Goal: Book appointment/travel/reservation

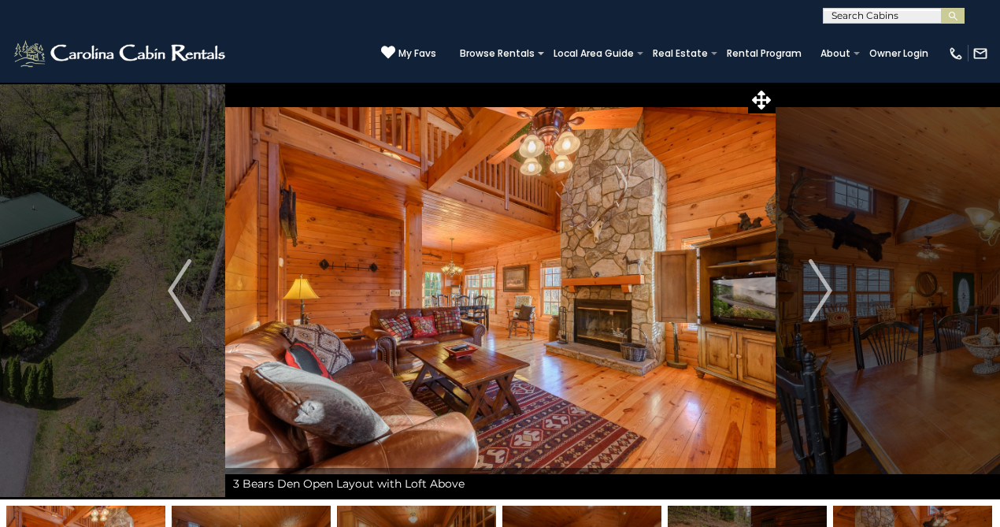
scroll to position [1, 0]
drag, startPoint x: 889, startPoint y: 17, endPoint x: 894, endPoint y: 27, distance: 11.6
click at [889, 17] on input "text" at bounding box center [892, 18] width 138 height 16
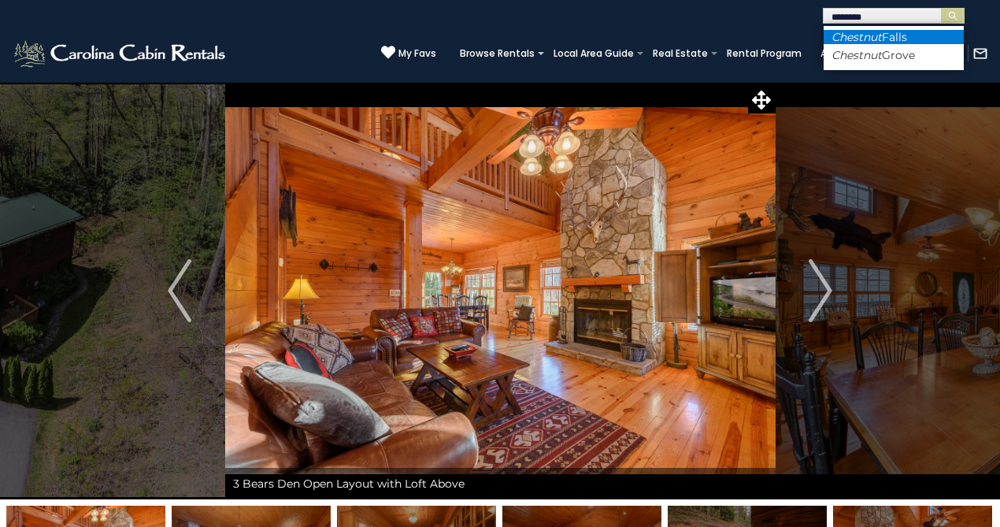
type input "********"
click at [918, 30] on li "Chestnut Falls" at bounding box center [893, 37] width 140 height 14
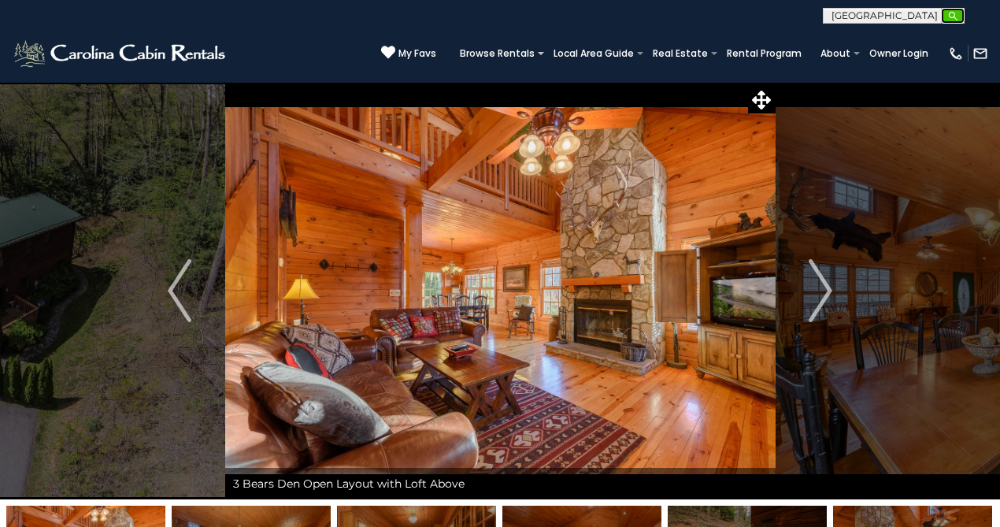
click at [958, 18] on img "submit" at bounding box center [953, 16] width 12 height 12
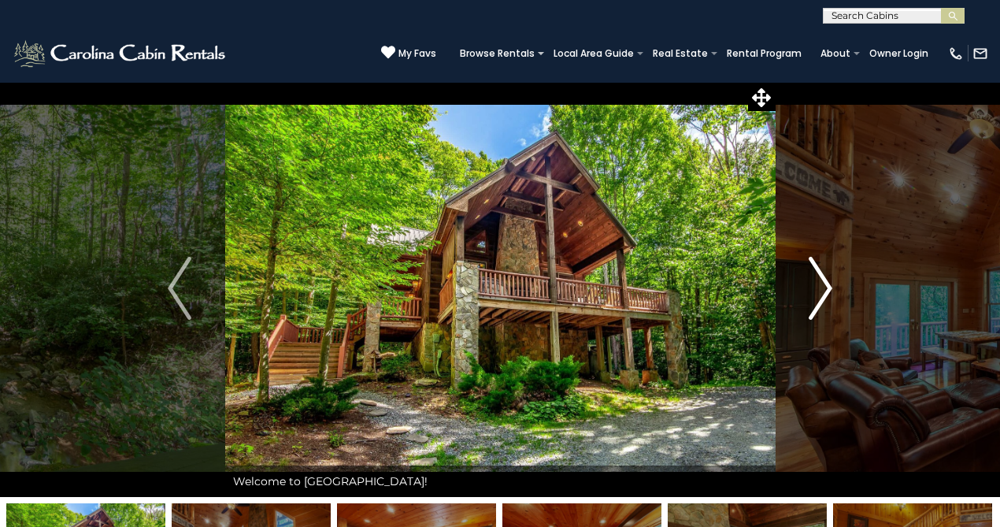
scroll to position [3, 0]
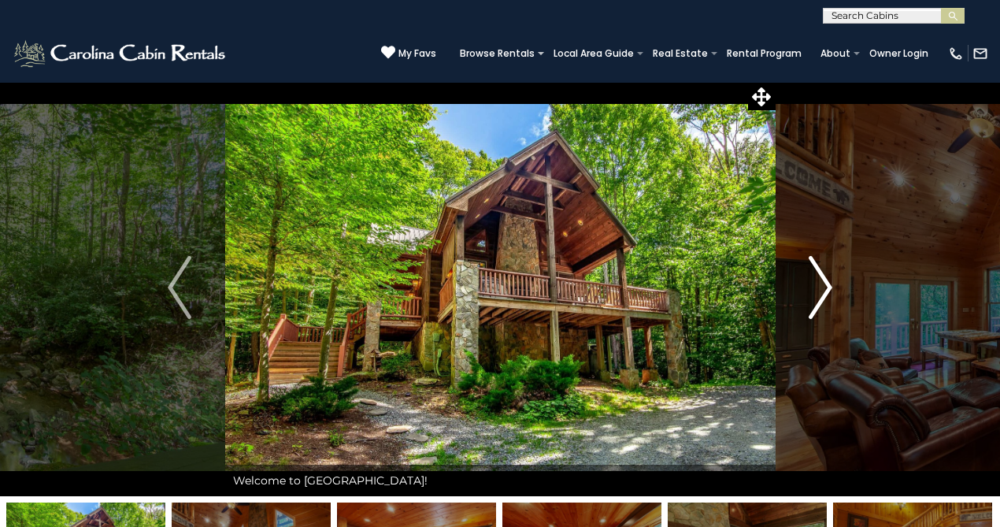
click at [834, 283] on button "Next" at bounding box center [819, 287] width 91 height 417
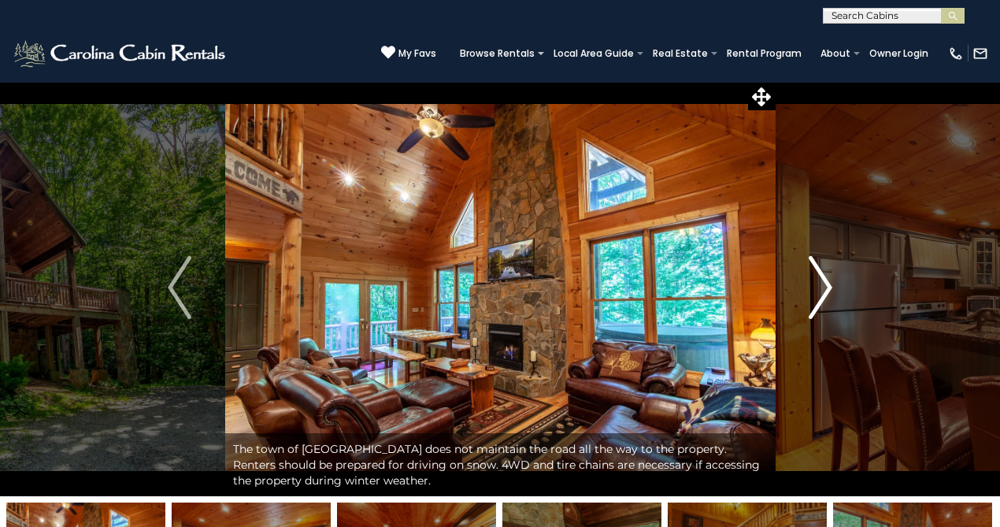
click at [834, 283] on button "Next" at bounding box center [819, 287] width 91 height 417
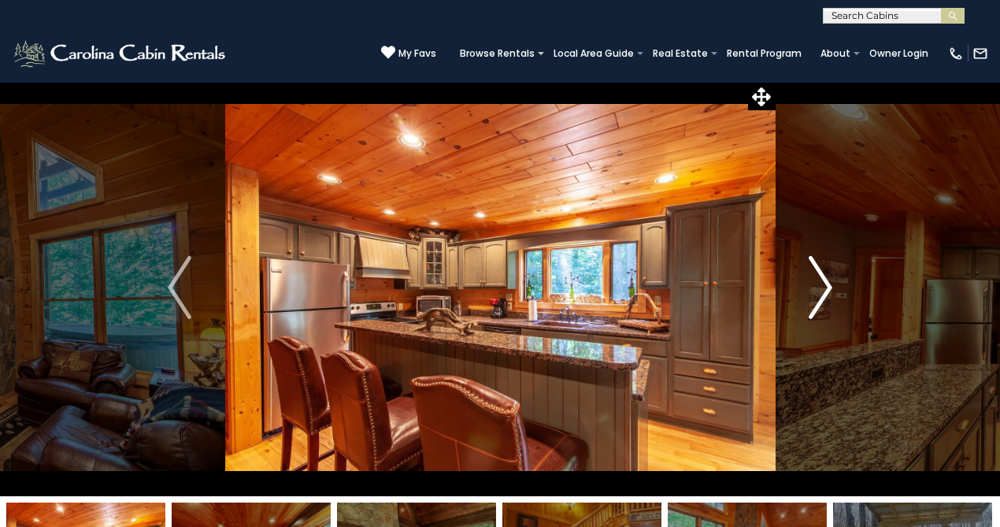
click at [834, 283] on button "Next" at bounding box center [819, 287] width 91 height 417
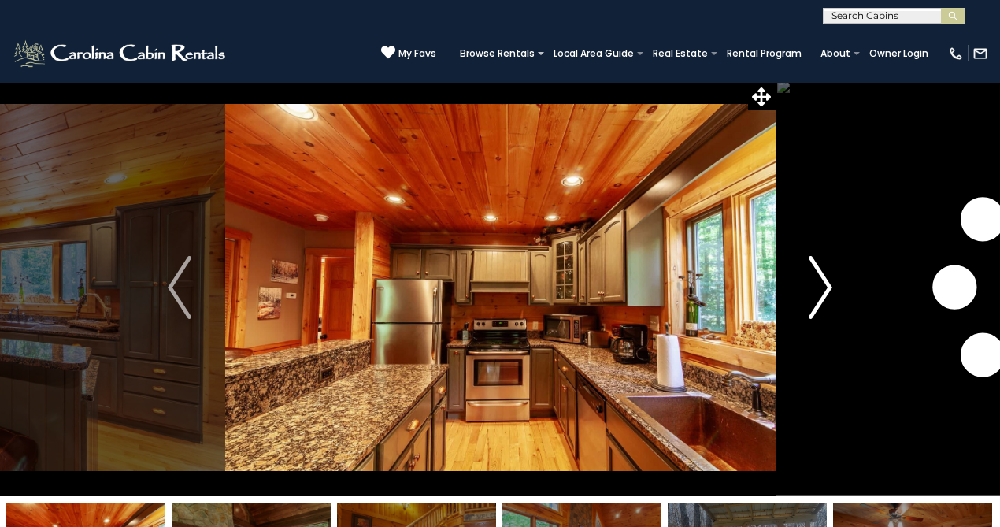
click at [833, 282] on button "Next" at bounding box center [819, 287] width 91 height 417
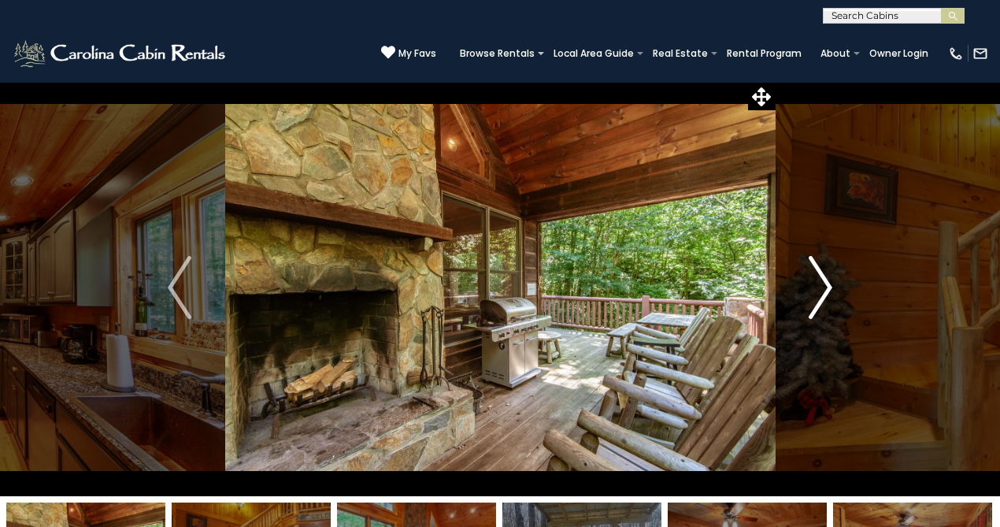
click at [833, 282] on button "Next" at bounding box center [819, 287] width 91 height 417
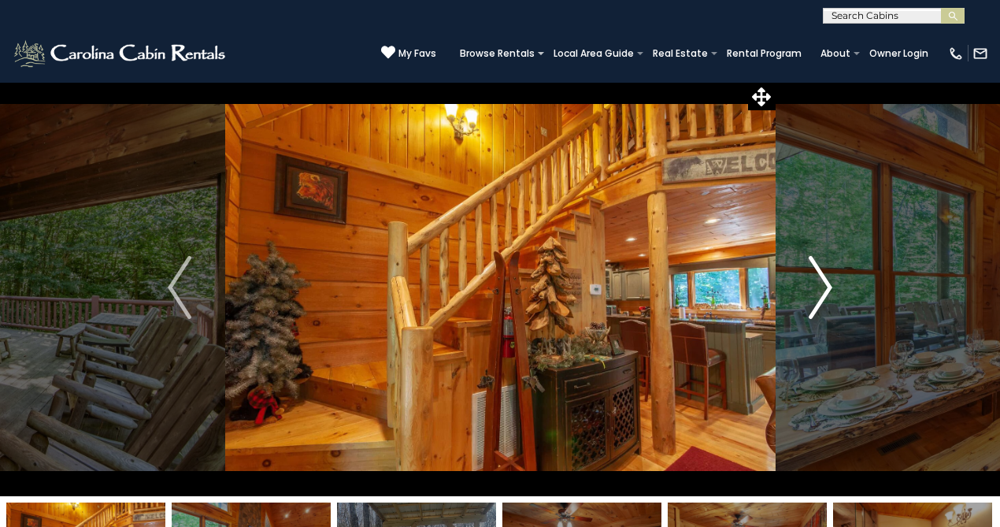
click at [833, 281] on button "Next" at bounding box center [819, 287] width 91 height 417
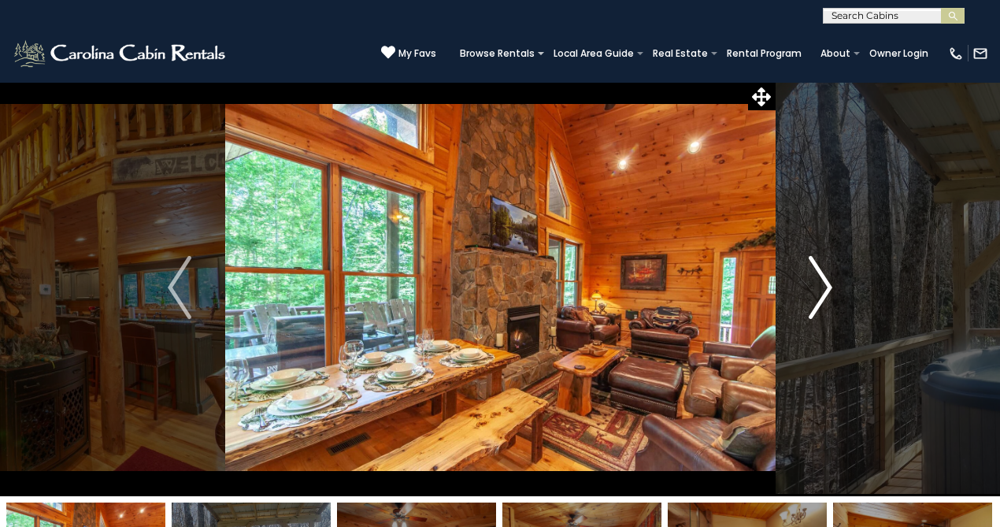
click at [833, 281] on button "Next" at bounding box center [819, 287] width 91 height 417
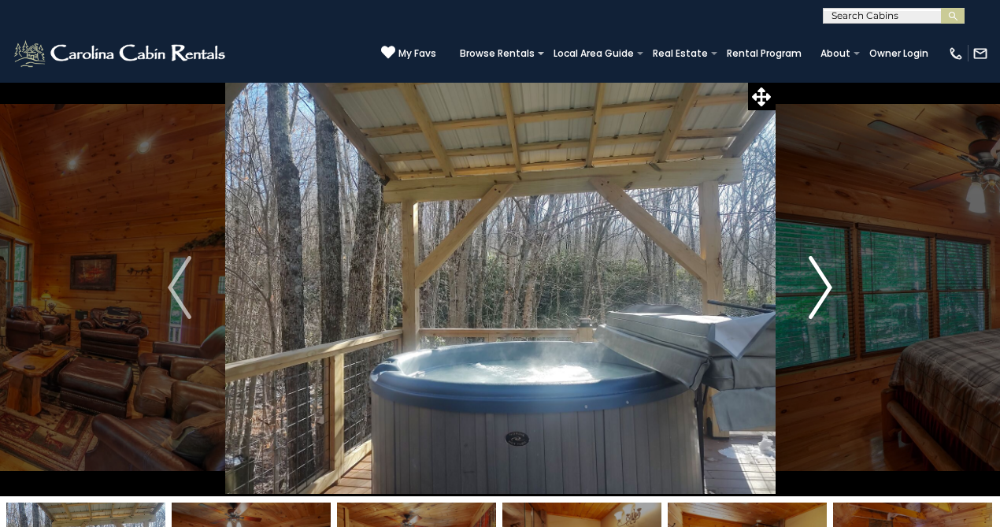
click at [833, 281] on button "Next" at bounding box center [819, 287] width 91 height 417
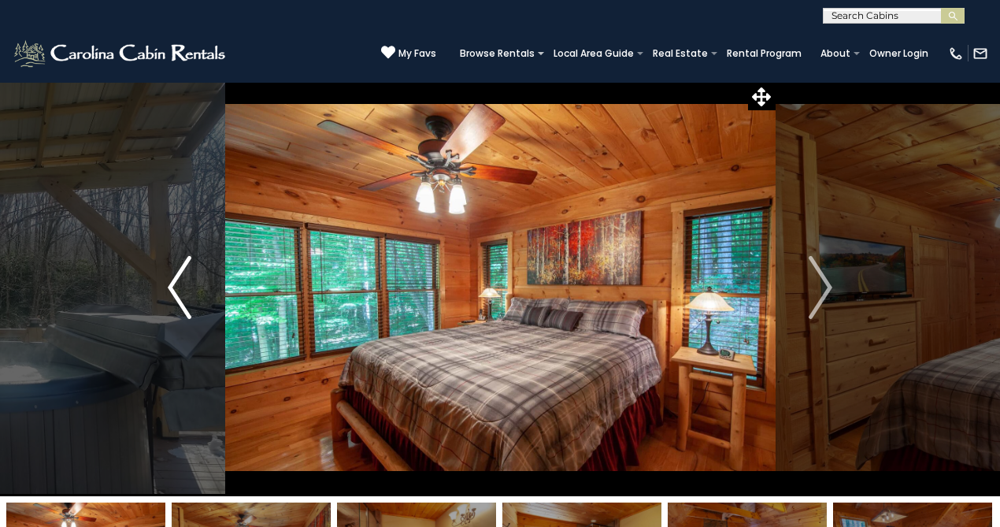
click at [172, 296] on img "Previous" at bounding box center [180, 287] width 24 height 63
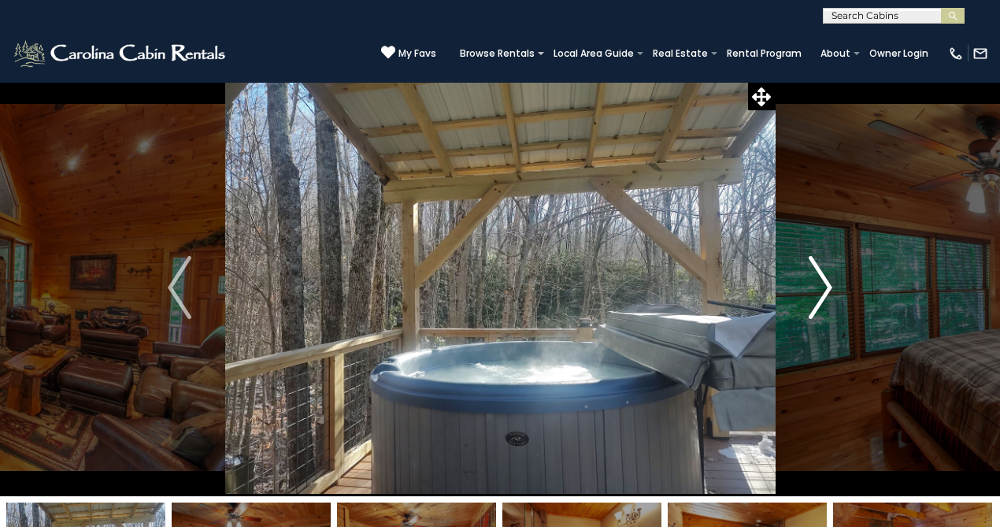
click at [826, 287] on img "Next" at bounding box center [820, 287] width 24 height 63
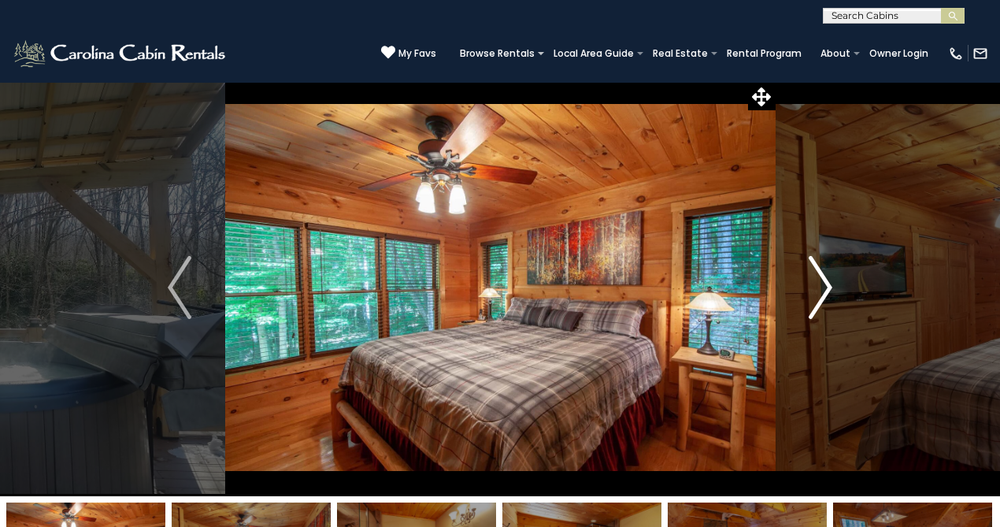
click at [826, 287] on img "Next" at bounding box center [820, 287] width 24 height 63
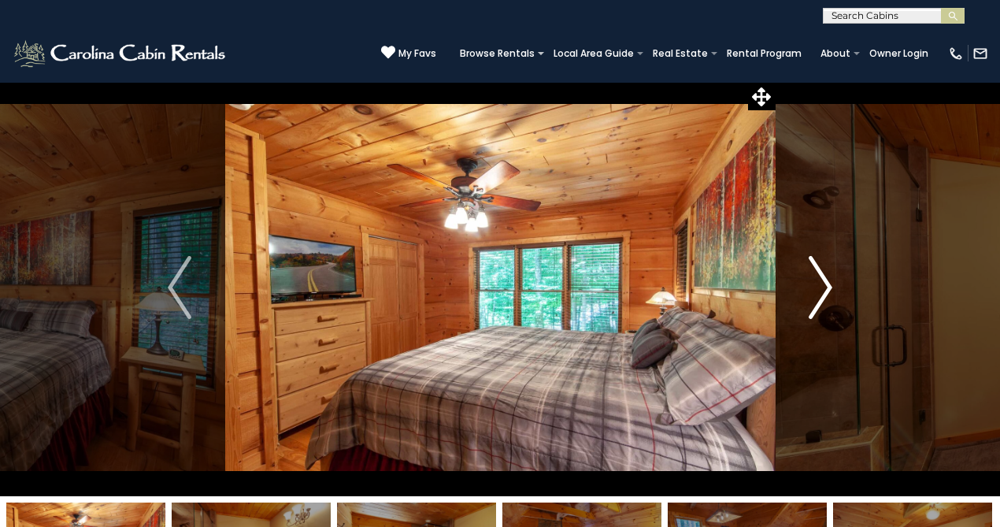
click at [826, 287] on img "Next" at bounding box center [820, 287] width 24 height 63
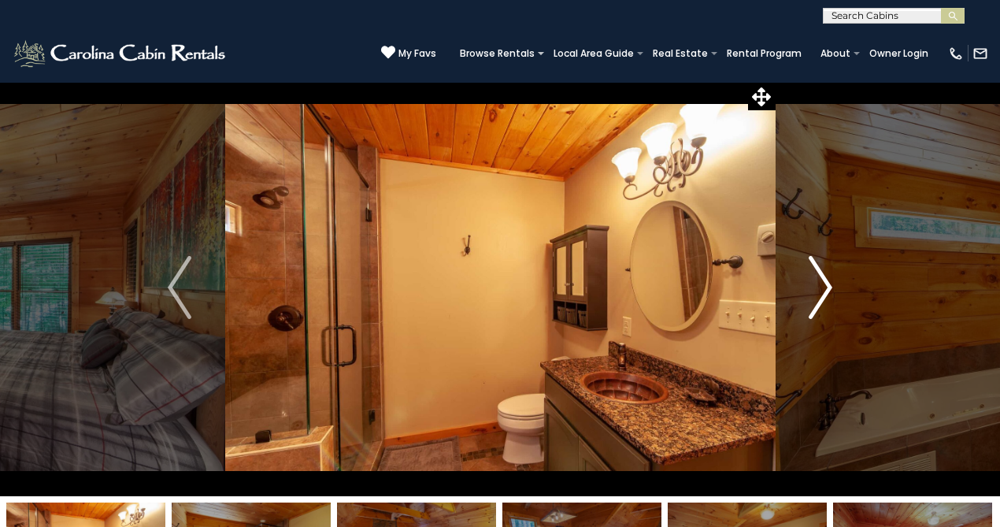
click at [826, 287] on img "Next" at bounding box center [820, 287] width 24 height 63
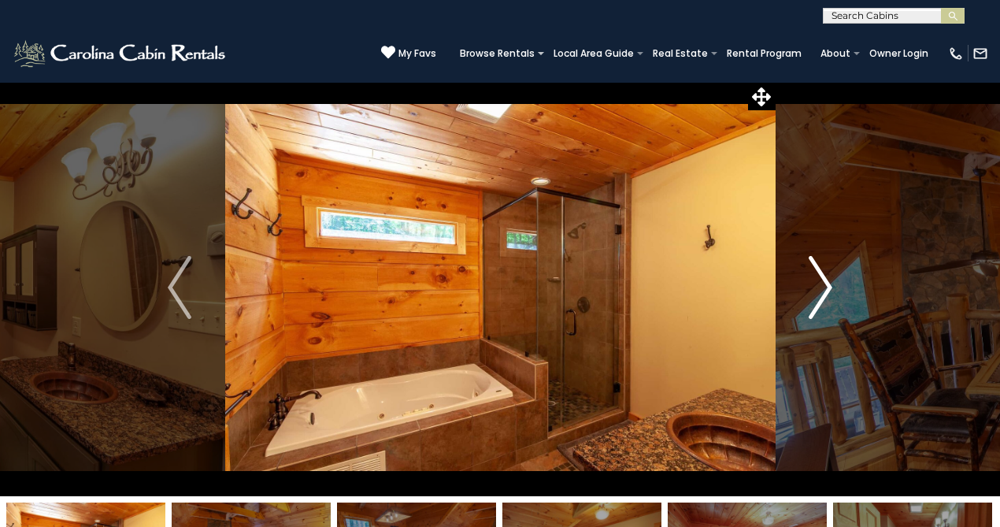
click at [826, 287] on img "Next" at bounding box center [820, 287] width 24 height 63
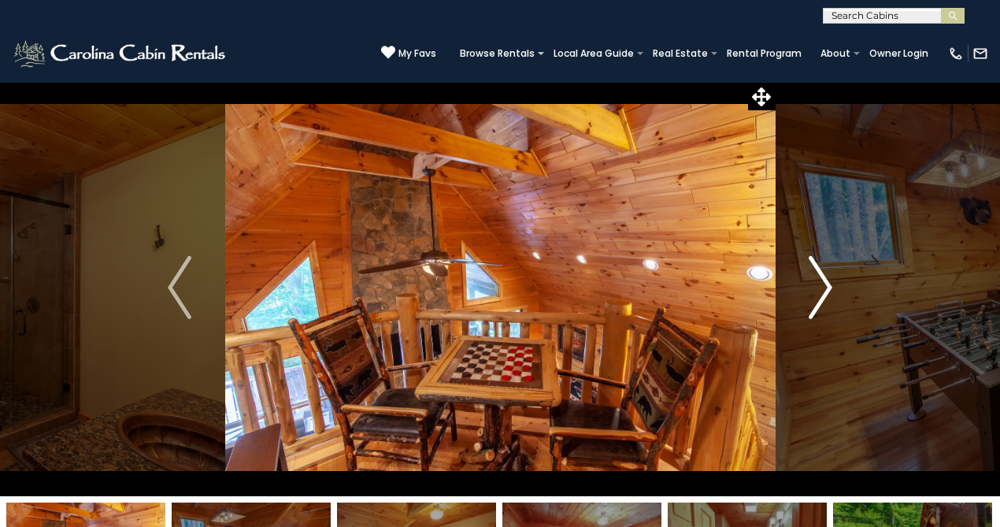
click at [824, 285] on img "Next" at bounding box center [820, 287] width 24 height 63
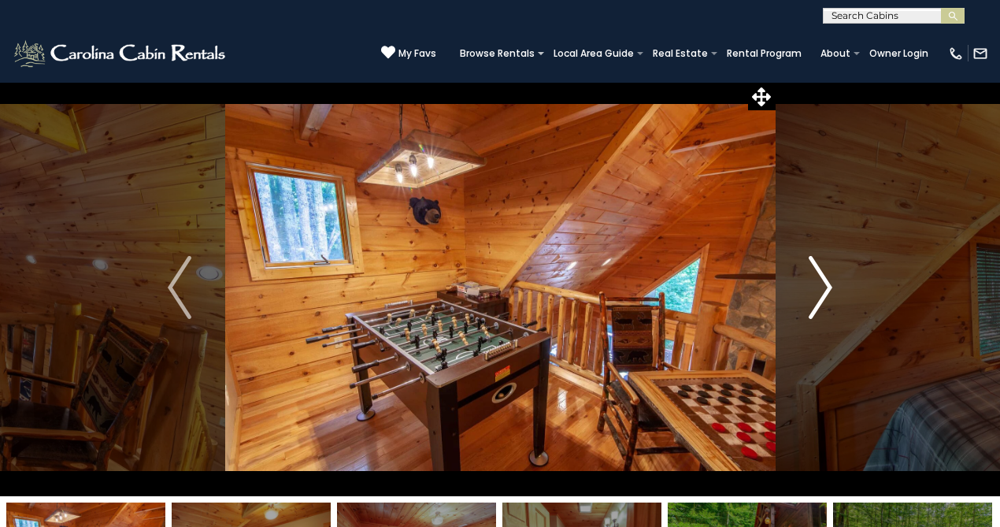
click at [824, 285] on img "Next" at bounding box center [820, 287] width 24 height 63
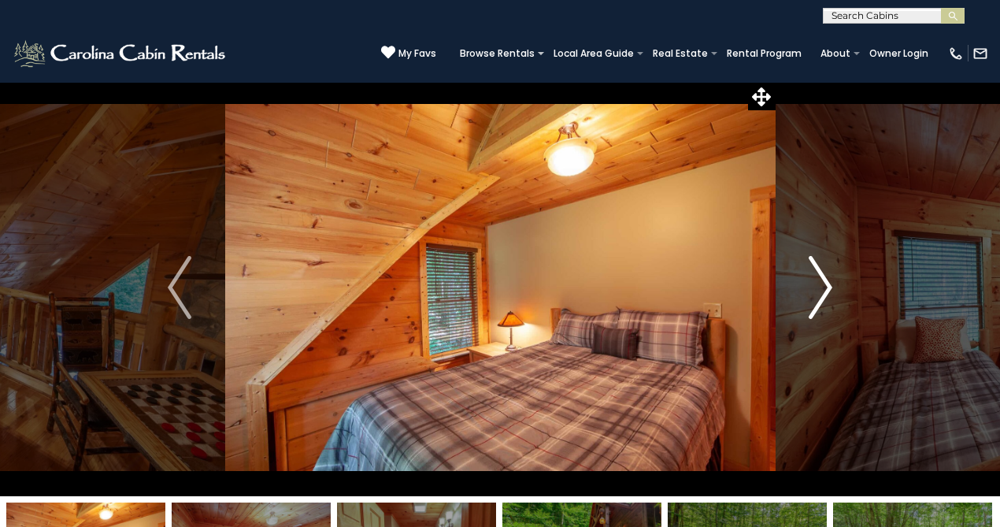
click at [824, 285] on img "Next" at bounding box center [820, 287] width 24 height 63
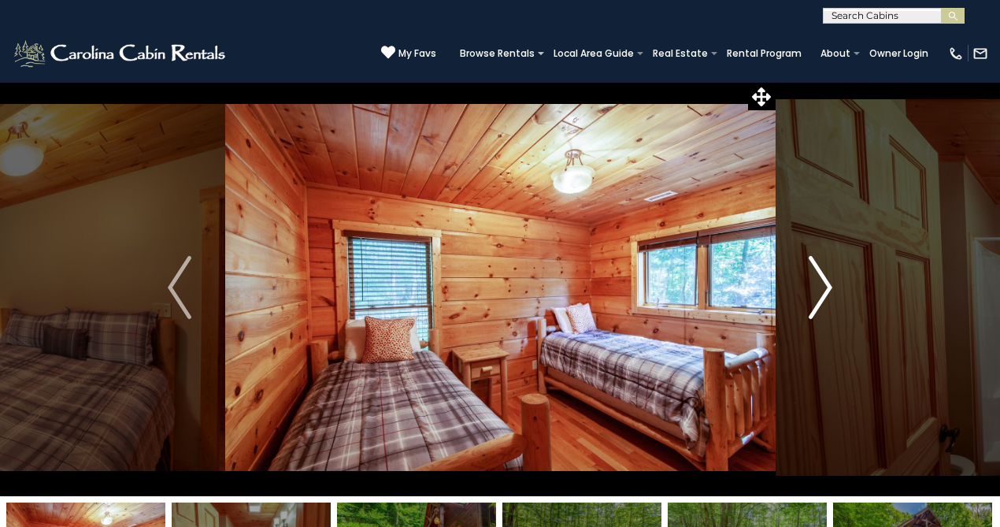
click at [824, 285] on img "Next" at bounding box center [820, 287] width 24 height 63
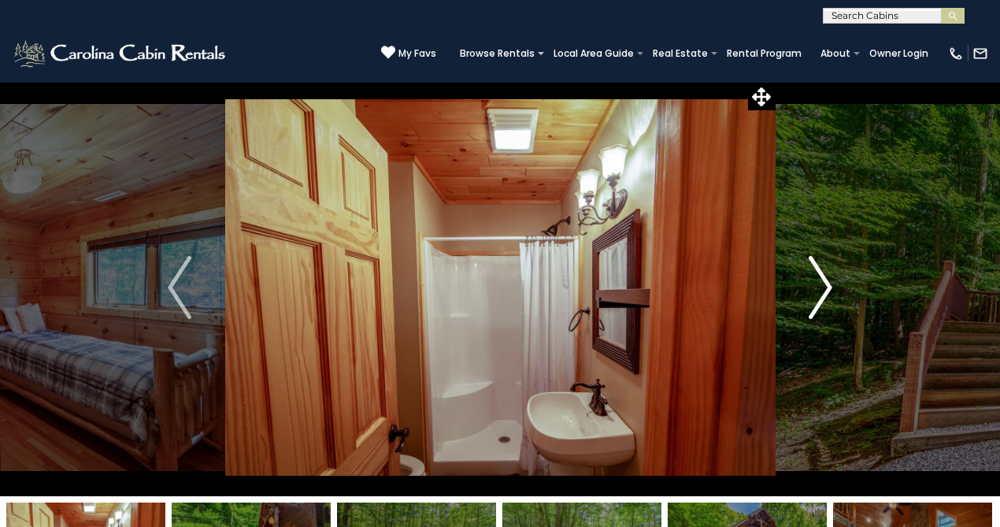
click at [824, 285] on img "Next" at bounding box center [820, 287] width 24 height 63
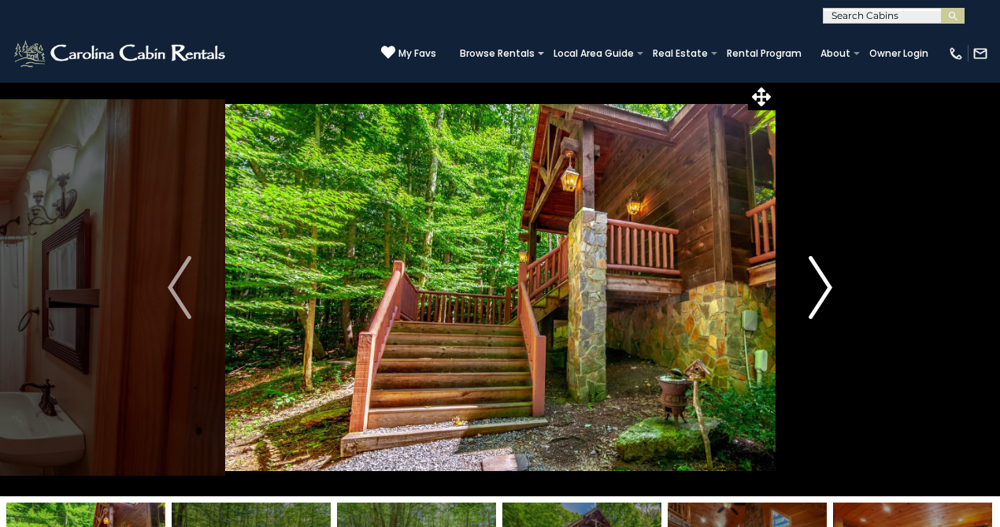
click at [824, 285] on img "Next" at bounding box center [820, 287] width 24 height 63
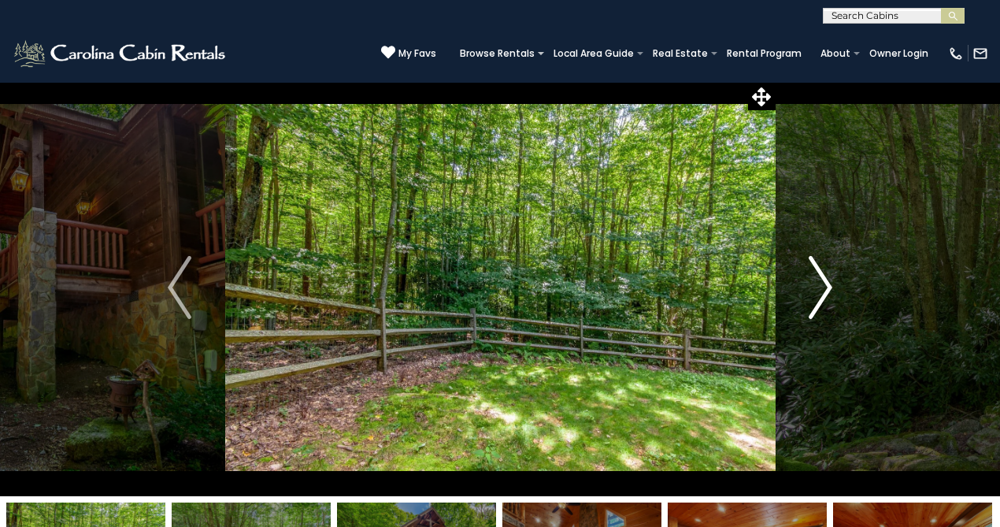
click at [824, 285] on img "Next" at bounding box center [820, 287] width 24 height 63
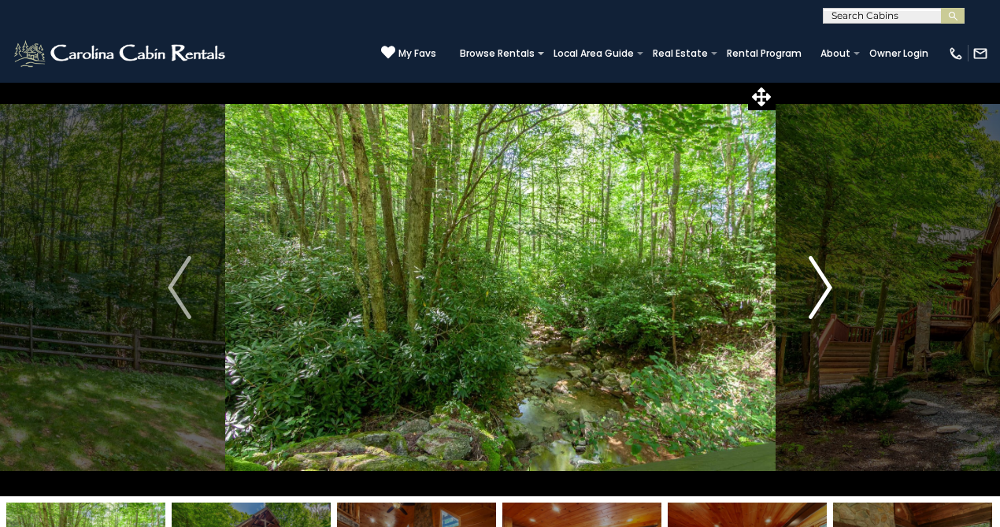
click at [824, 285] on img "Next" at bounding box center [820, 287] width 24 height 63
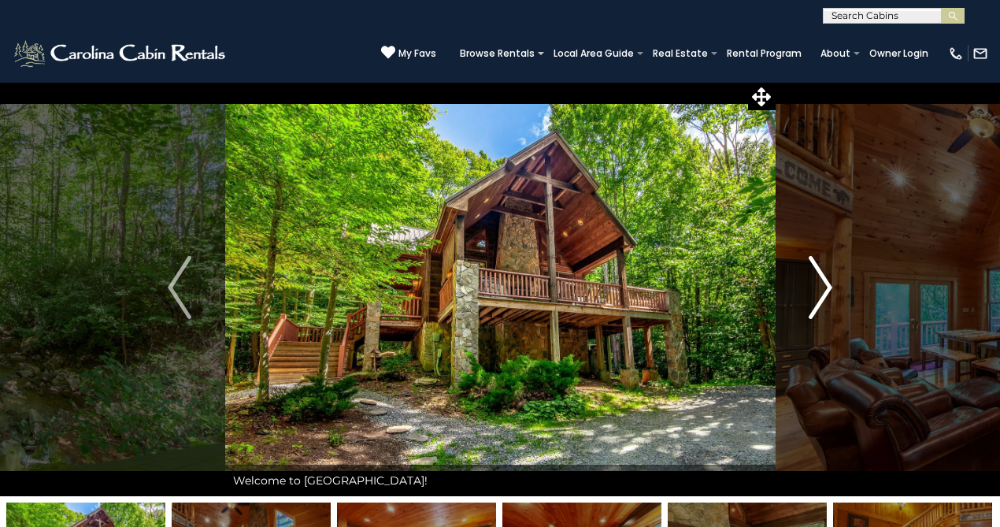
click at [824, 285] on img "Next" at bounding box center [820, 287] width 24 height 63
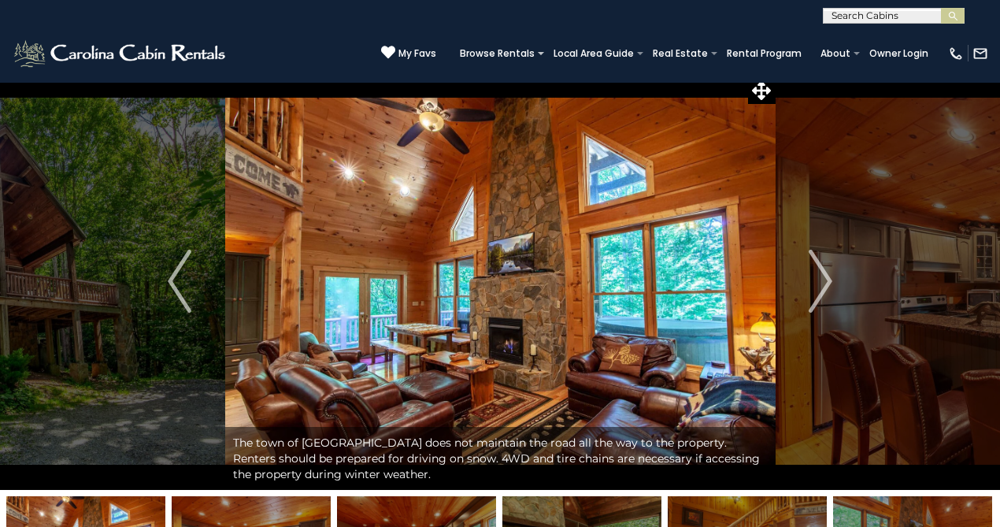
scroll to position [0, 0]
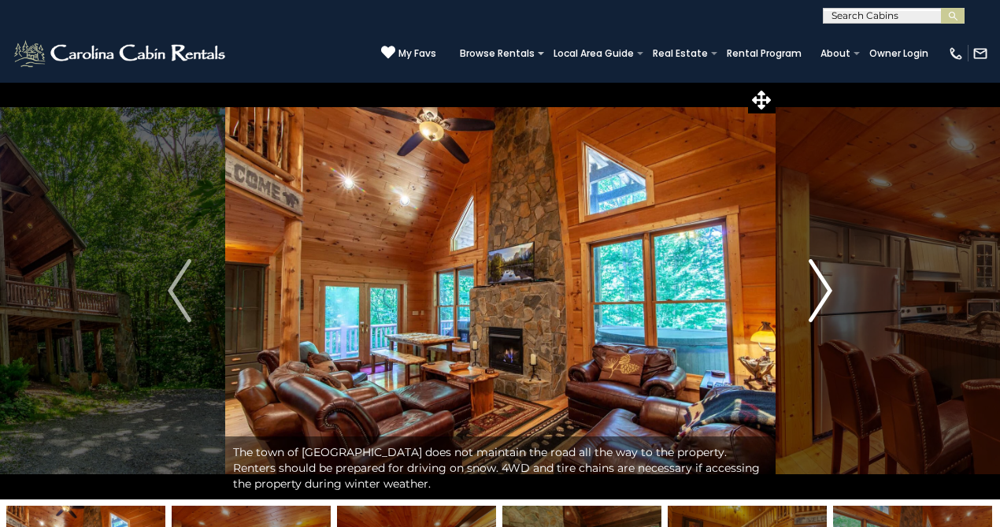
click at [814, 298] on img "Next" at bounding box center [820, 290] width 24 height 63
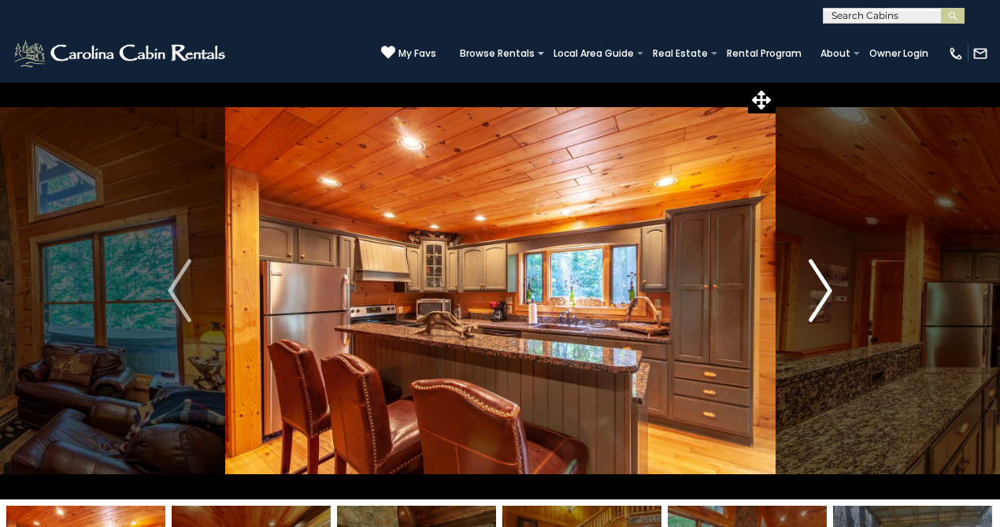
click at [814, 298] on img "Next" at bounding box center [820, 290] width 24 height 63
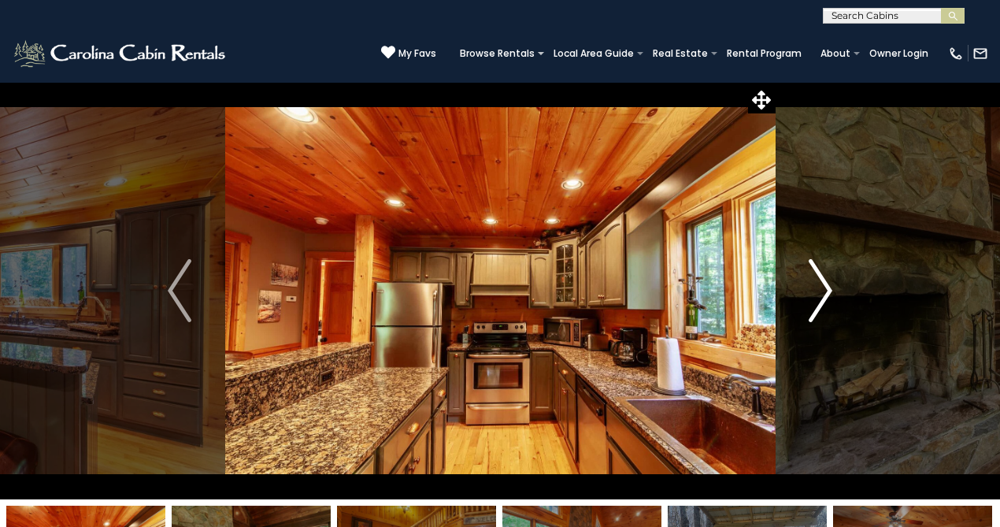
click at [814, 298] on img "Next" at bounding box center [820, 290] width 24 height 63
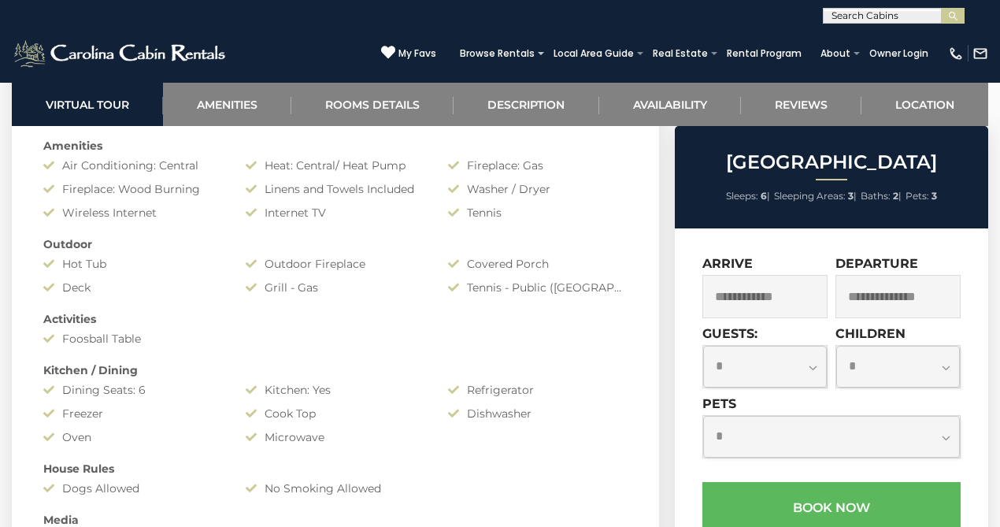
scroll to position [3377, 0]
